Goal: Task Accomplishment & Management: Use online tool/utility

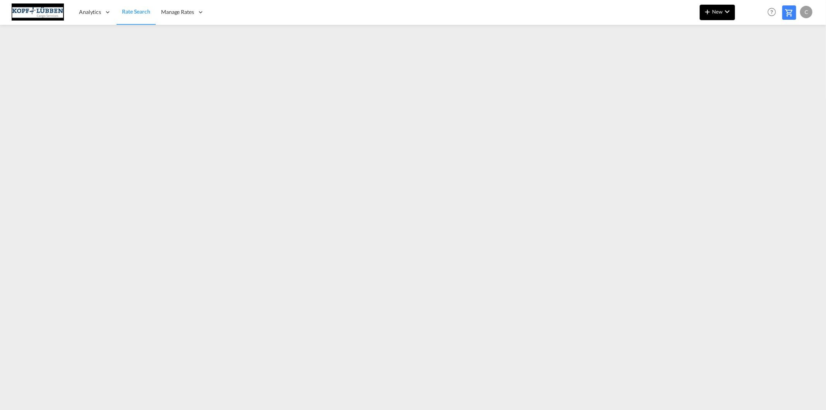
click at [724, 12] on md-icon "icon-chevron-down" at bounding box center [726, 11] width 9 height 9
click at [752, 56] on span "Ratesheet" at bounding box center [749, 57] width 9 height 15
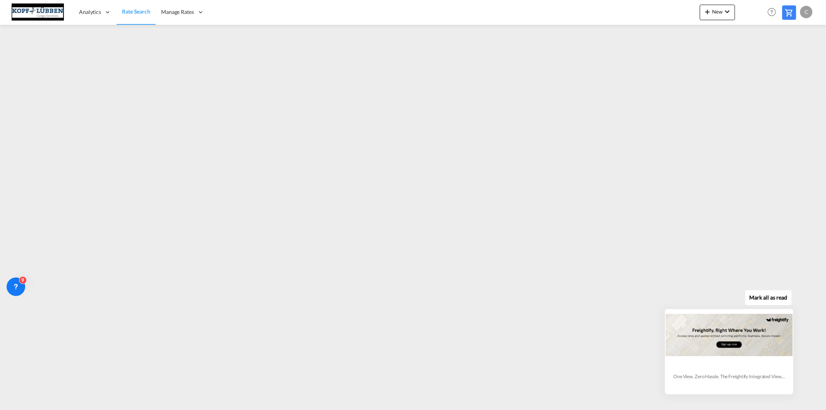
click at [699, 290] on div "Mark all as read One View. Zero Hassle. The Freightify Integrated View embeds F…" at bounding box center [731, 340] width 140 height 107
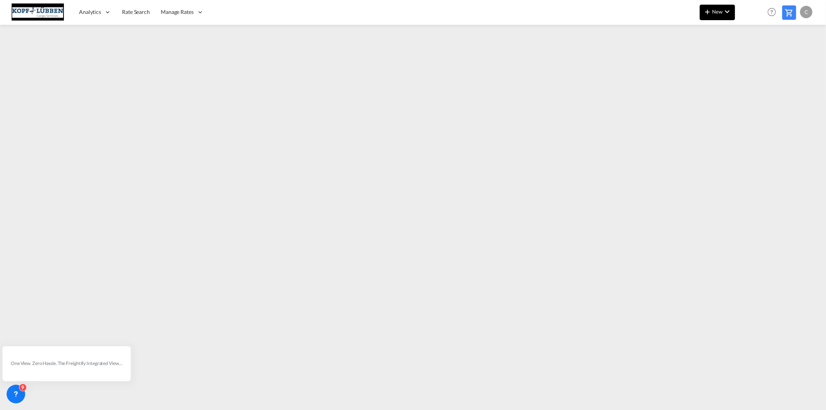
click at [725, 15] on md-icon "icon-chevron-down" at bounding box center [726, 11] width 9 height 9
click at [753, 57] on span "Ratesheet" at bounding box center [749, 57] width 9 height 15
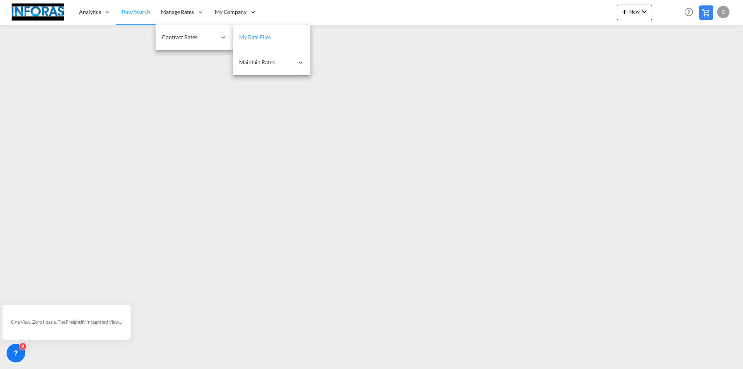
click at [276, 38] on link "My Rate Files" at bounding box center [271, 37] width 77 height 25
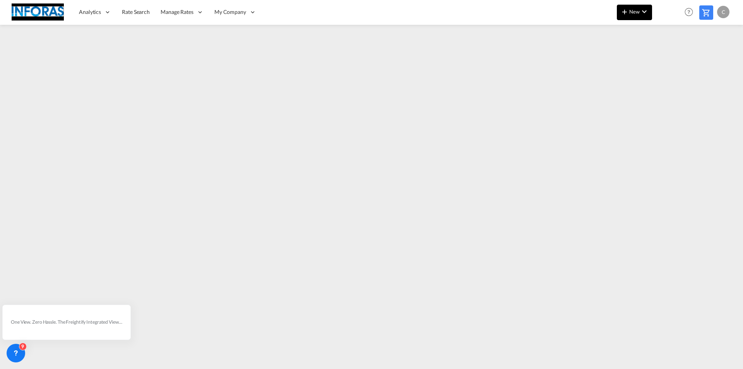
click at [643, 14] on md-icon "icon-chevron-down" at bounding box center [644, 11] width 9 height 9
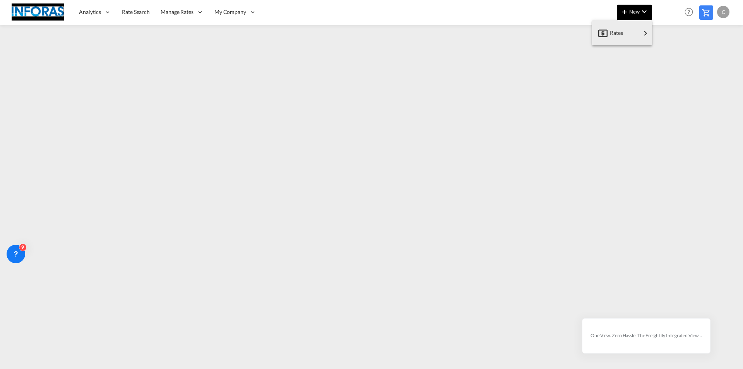
click at [632, 10] on md-backdrop at bounding box center [371, 184] width 743 height 369
click at [636, 15] on button "New" at bounding box center [634, 12] width 35 height 15
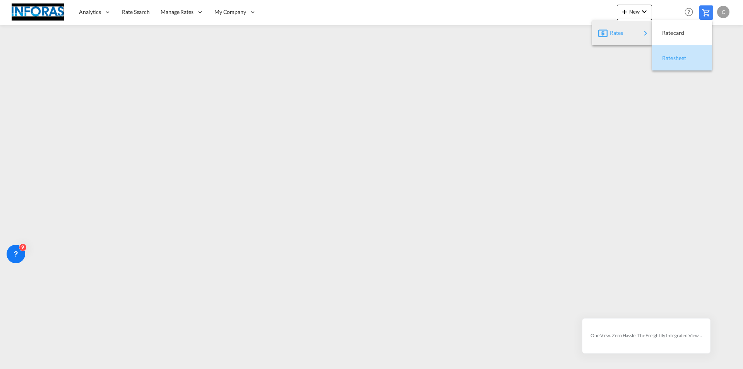
click at [671, 60] on span "Ratesheet" at bounding box center [666, 57] width 9 height 15
